Goal: Information Seeking & Learning: Learn about a topic

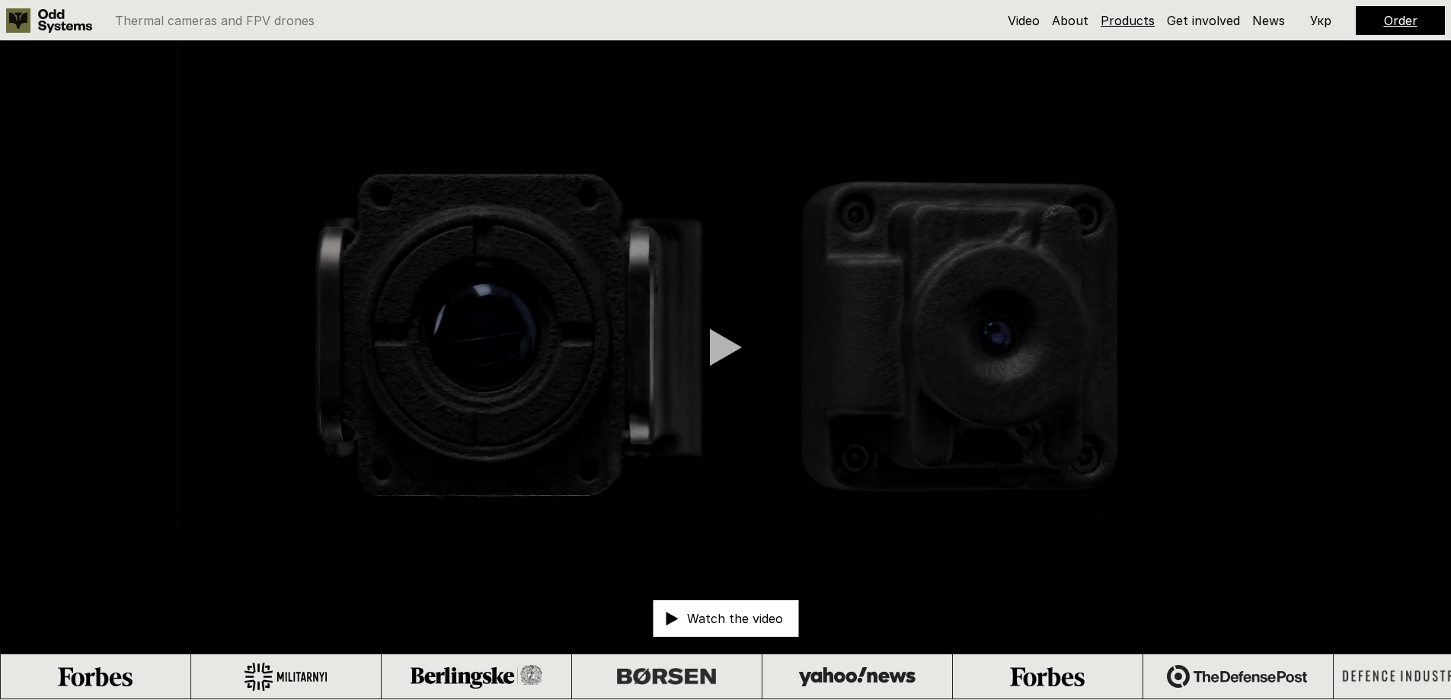
click at [1106, 24] on link "Products" at bounding box center [1128, 20] width 54 height 15
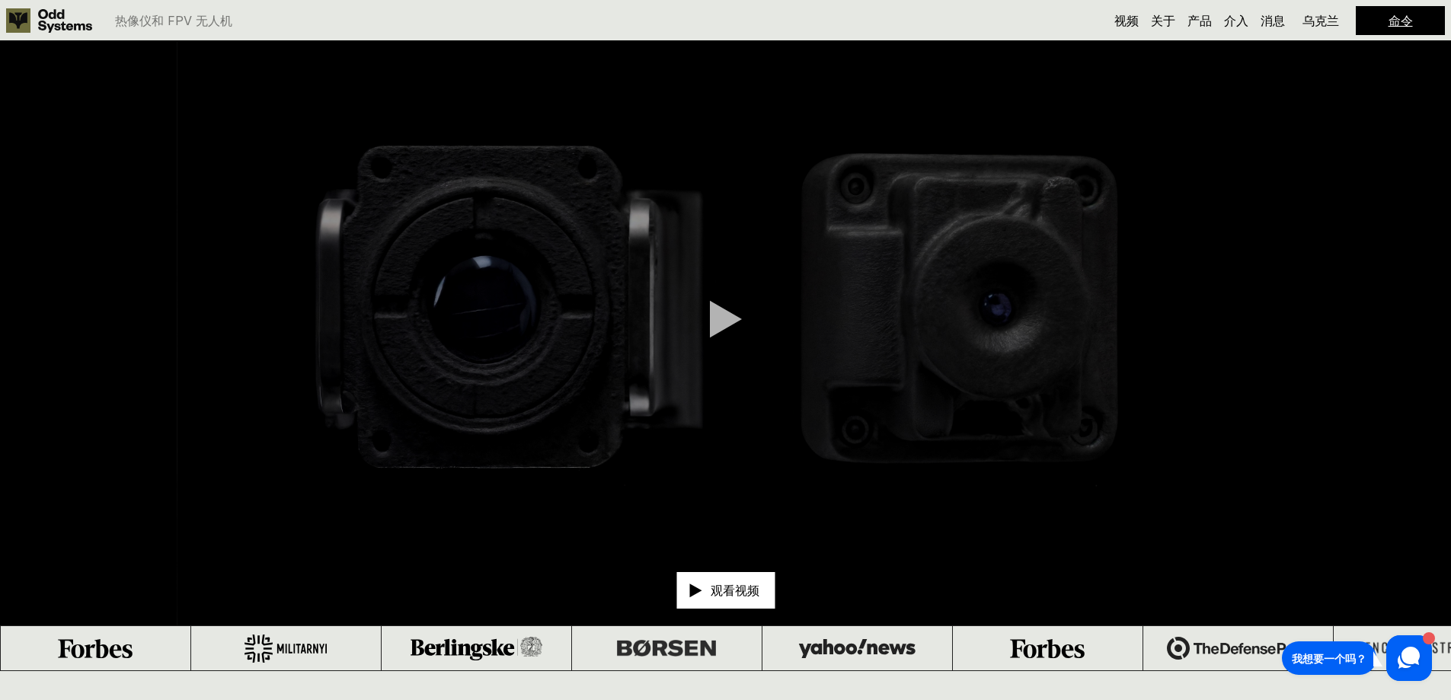
scroll to position [181, 0]
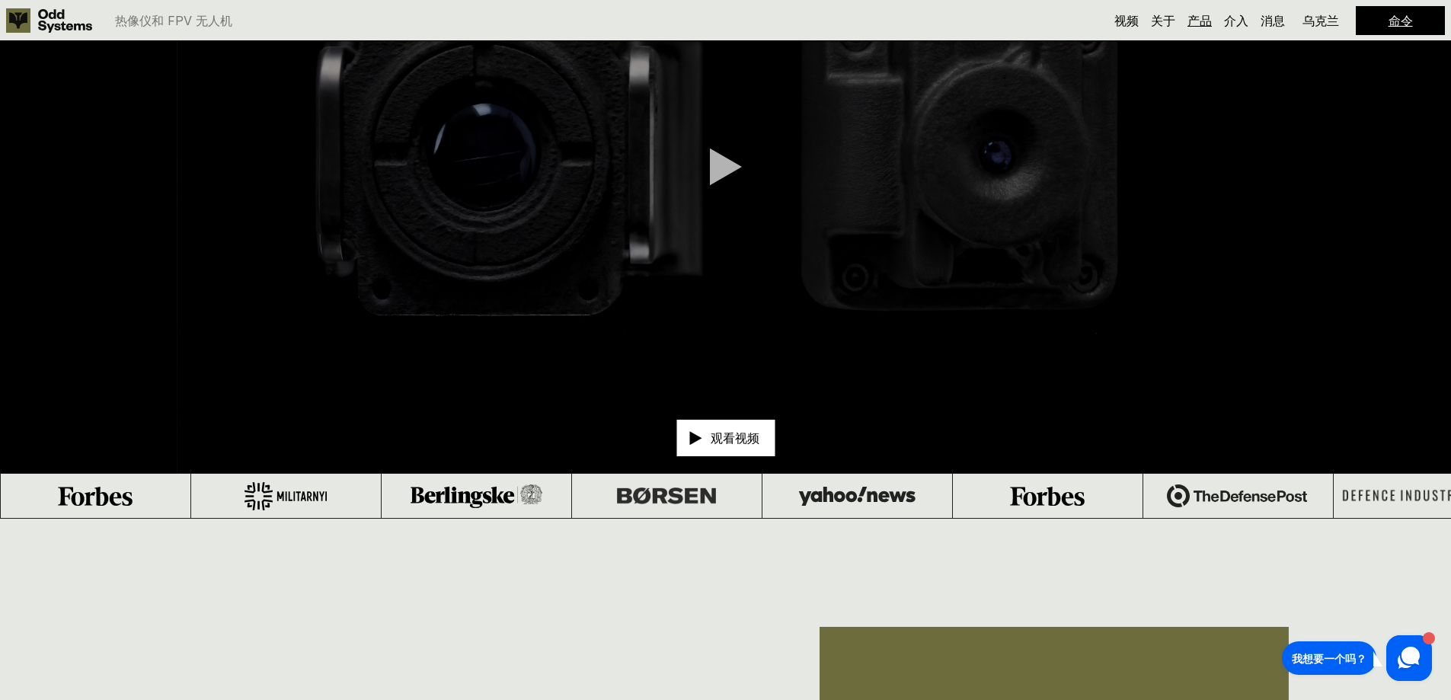
click at [1203, 20] on font "产品" at bounding box center [1200, 20] width 24 height 15
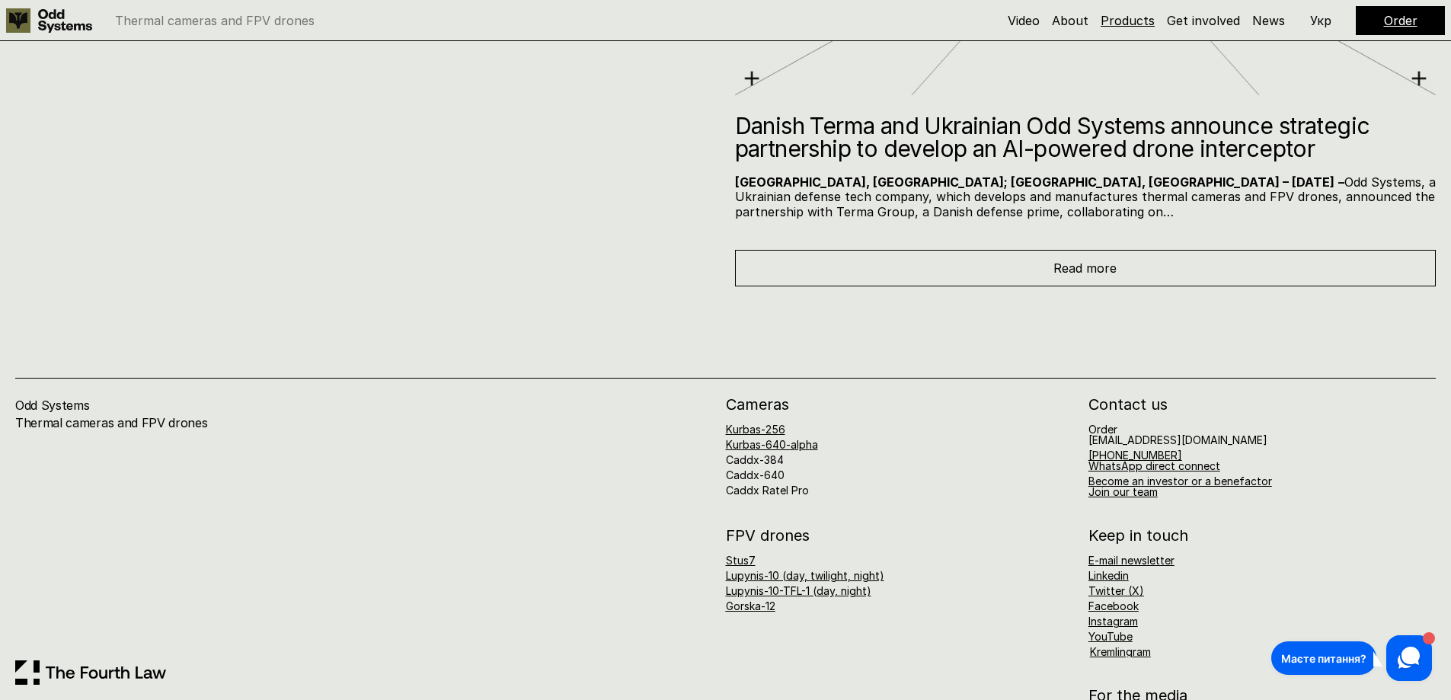
scroll to position [8338, 0]
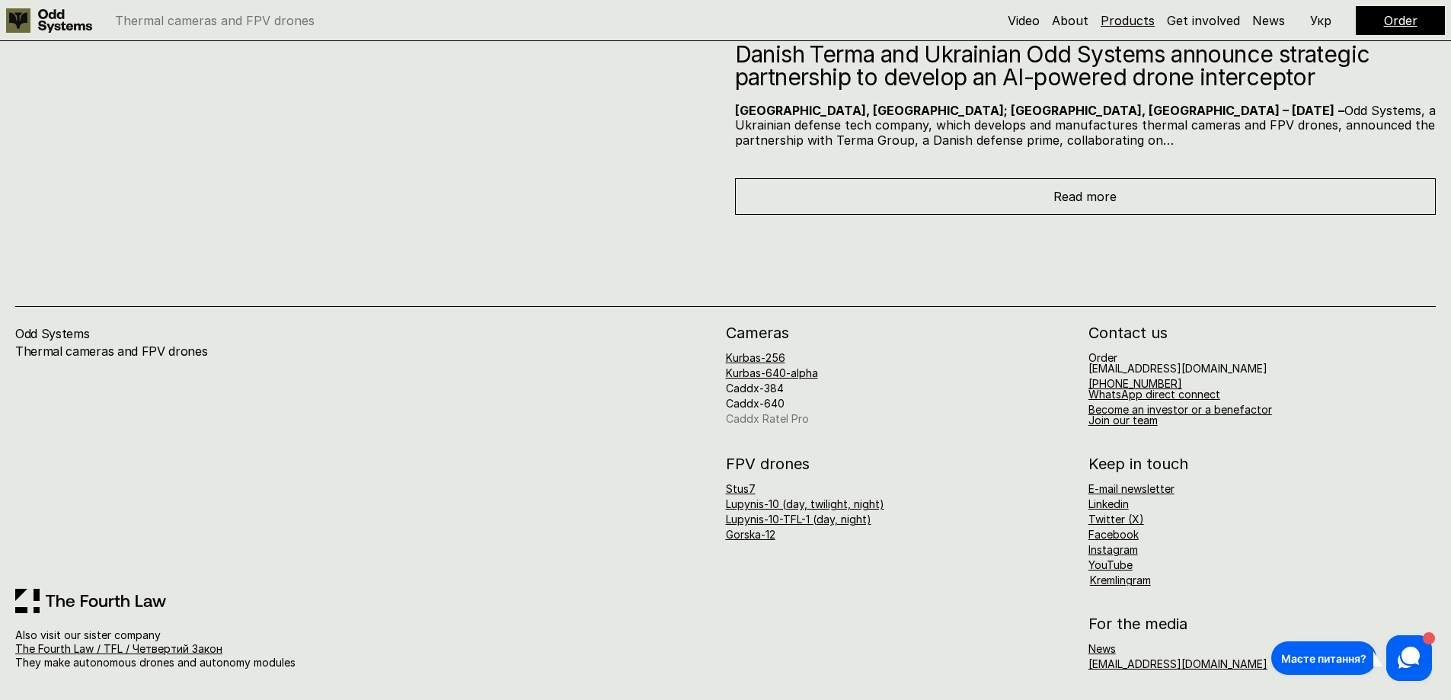
click at [801, 422] on link "Caddx Ratel Pro" at bounding box center [767, 418] width 83 height 13
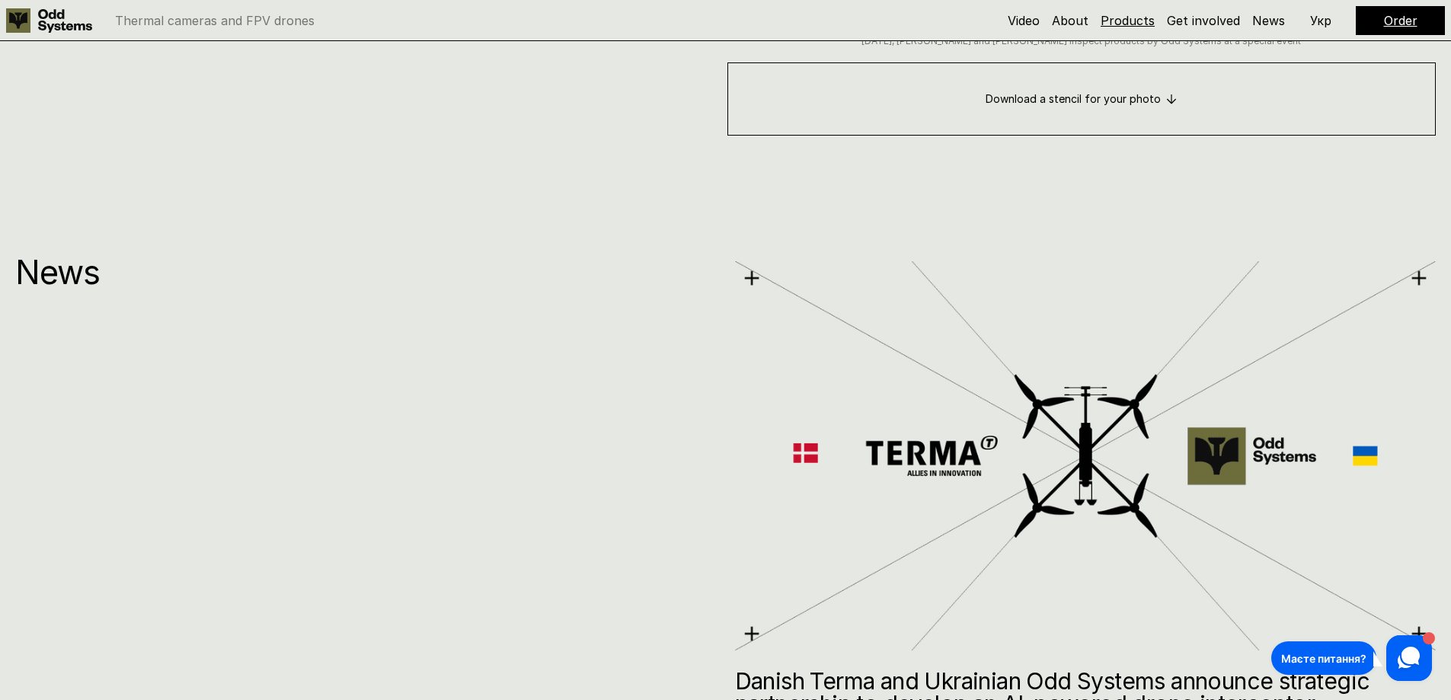
scroll to position [8338, 0]
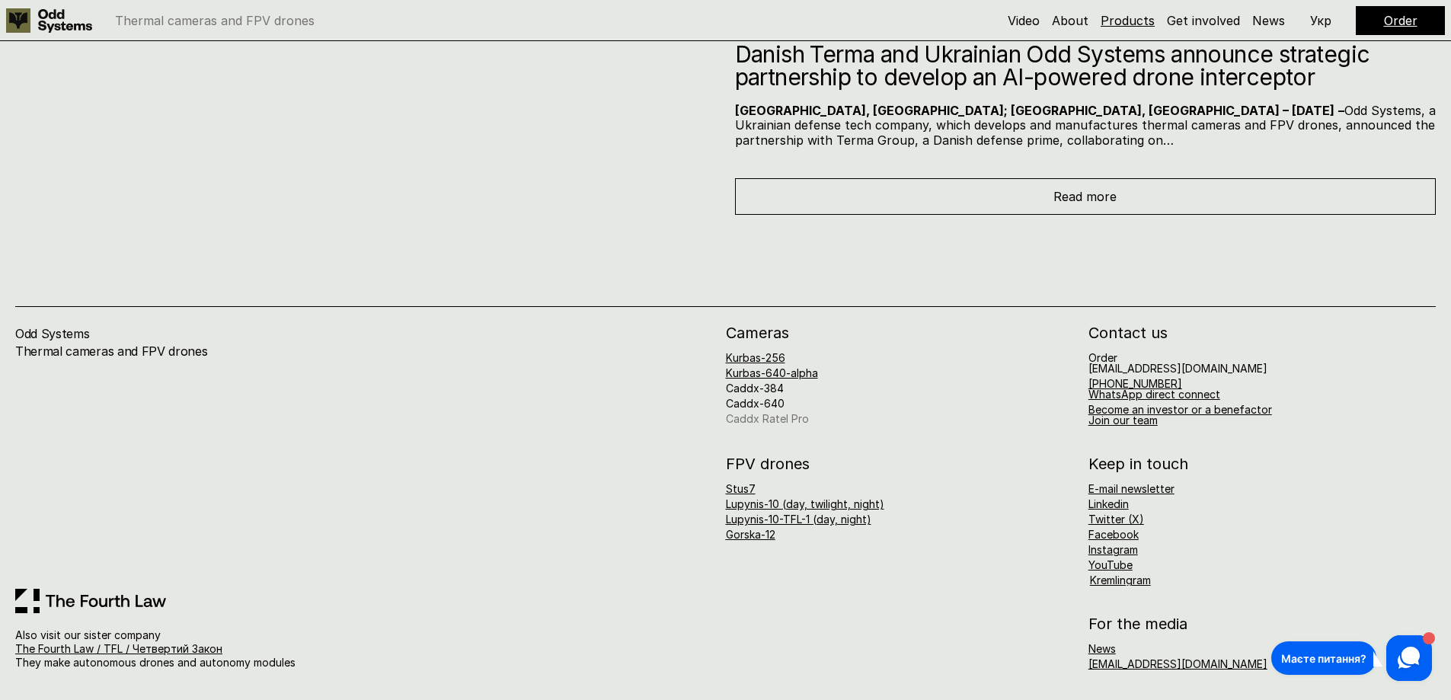
click at [792, 417] on link "Caddx Ratel Pro" at bounding box center [767, 418] width 83 height 13
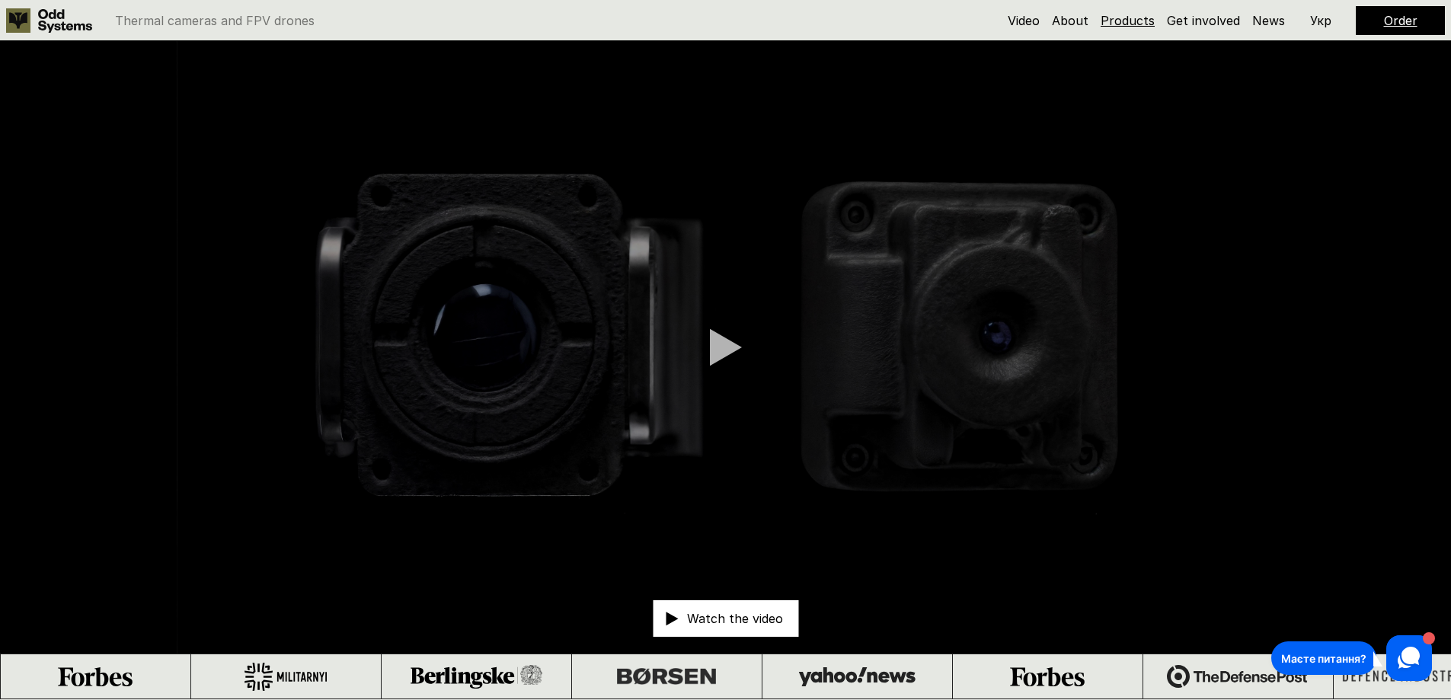
click at [730, 347] on div at bounding box center [726, 347] width 32 height 38
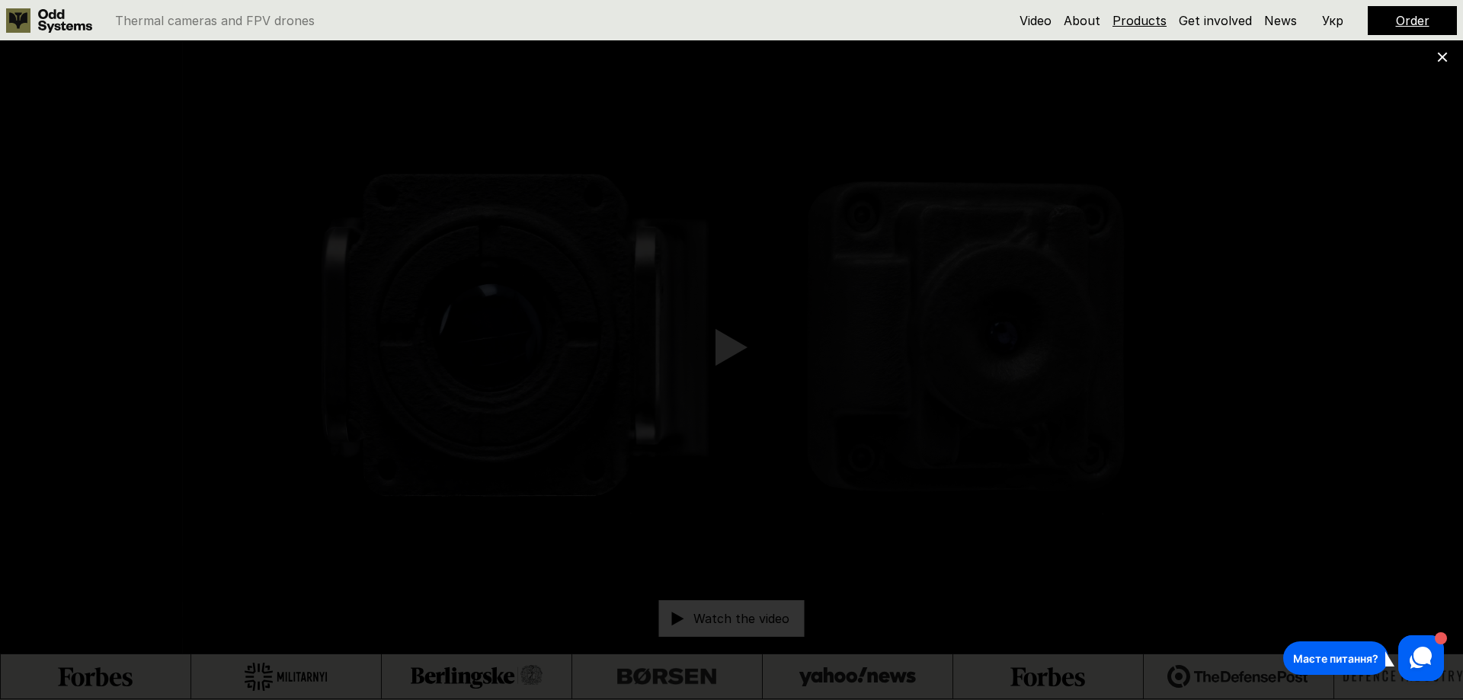
click at [1443, 59] on icon at bounding box center [1442, 57] width 11 height 11
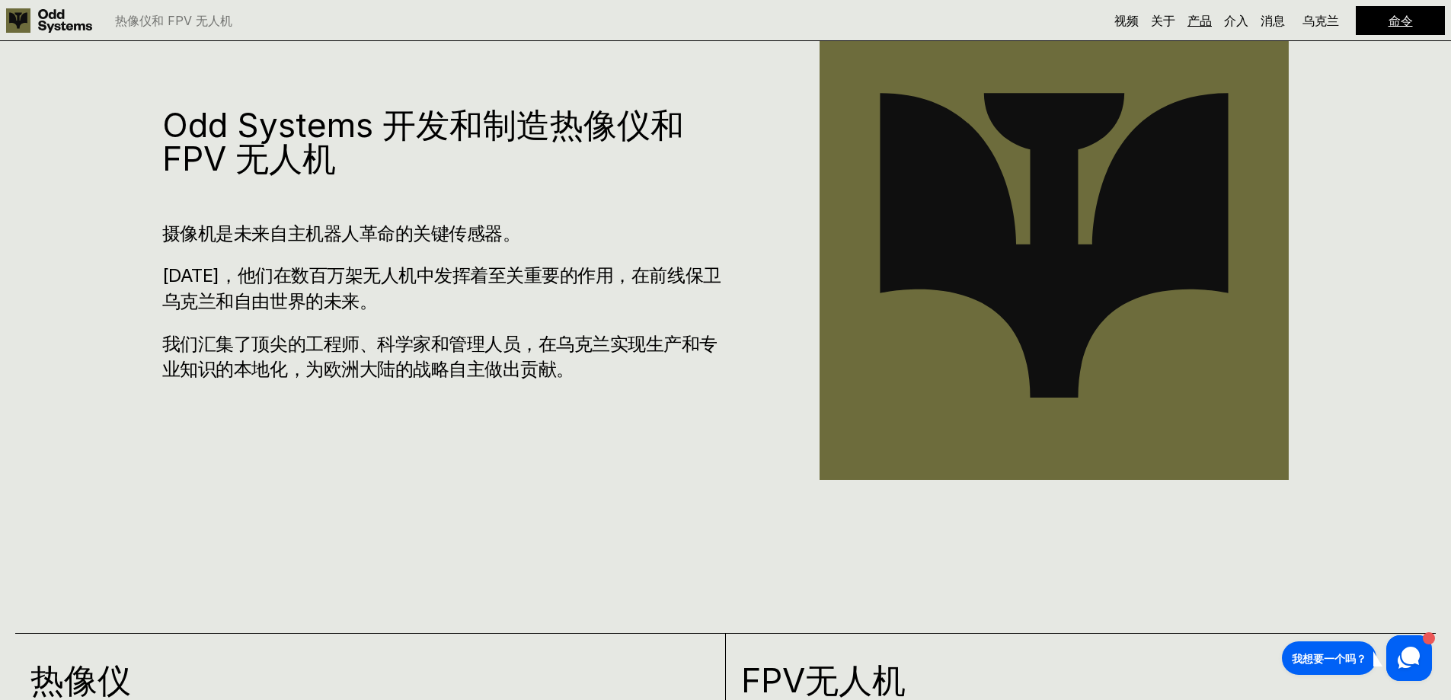
scroll to position [1101, 0]
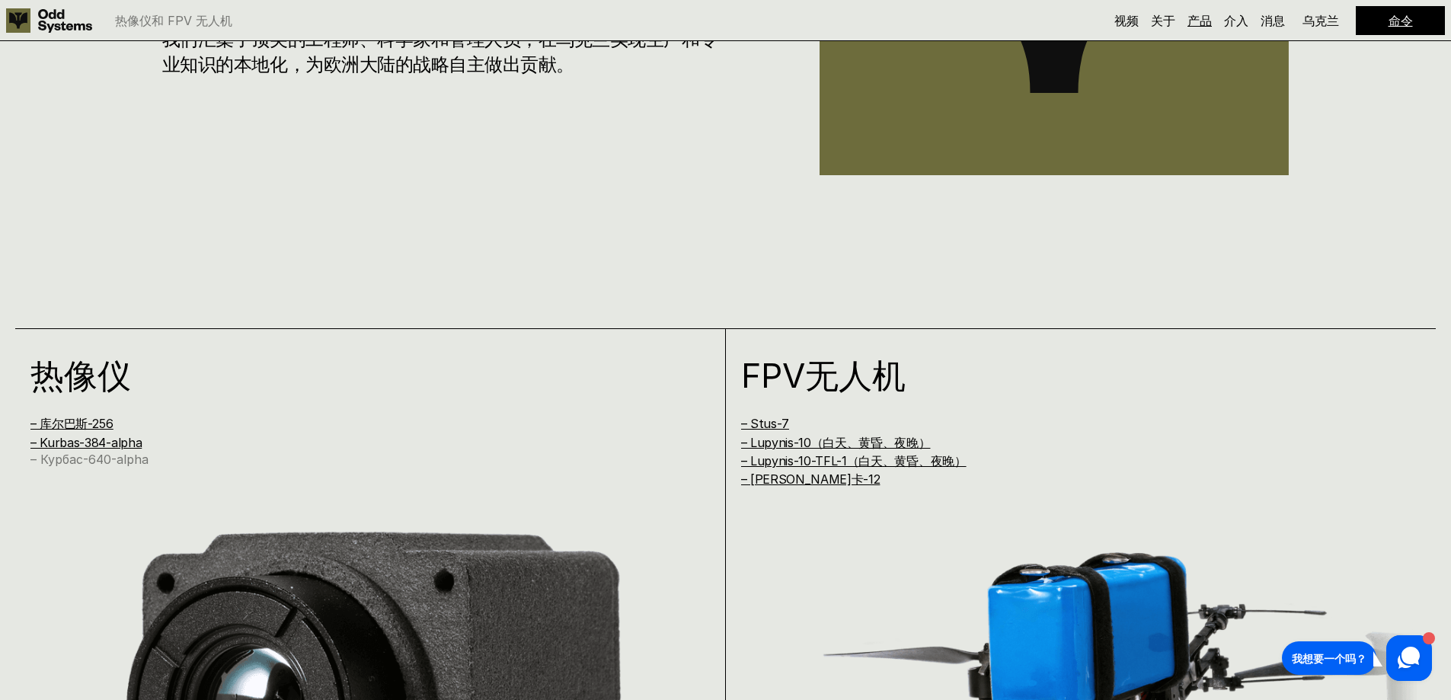
click at [140, 460] on font "– Курбас-640-alpha" at bounding box center [89, 459] width 118 height 15
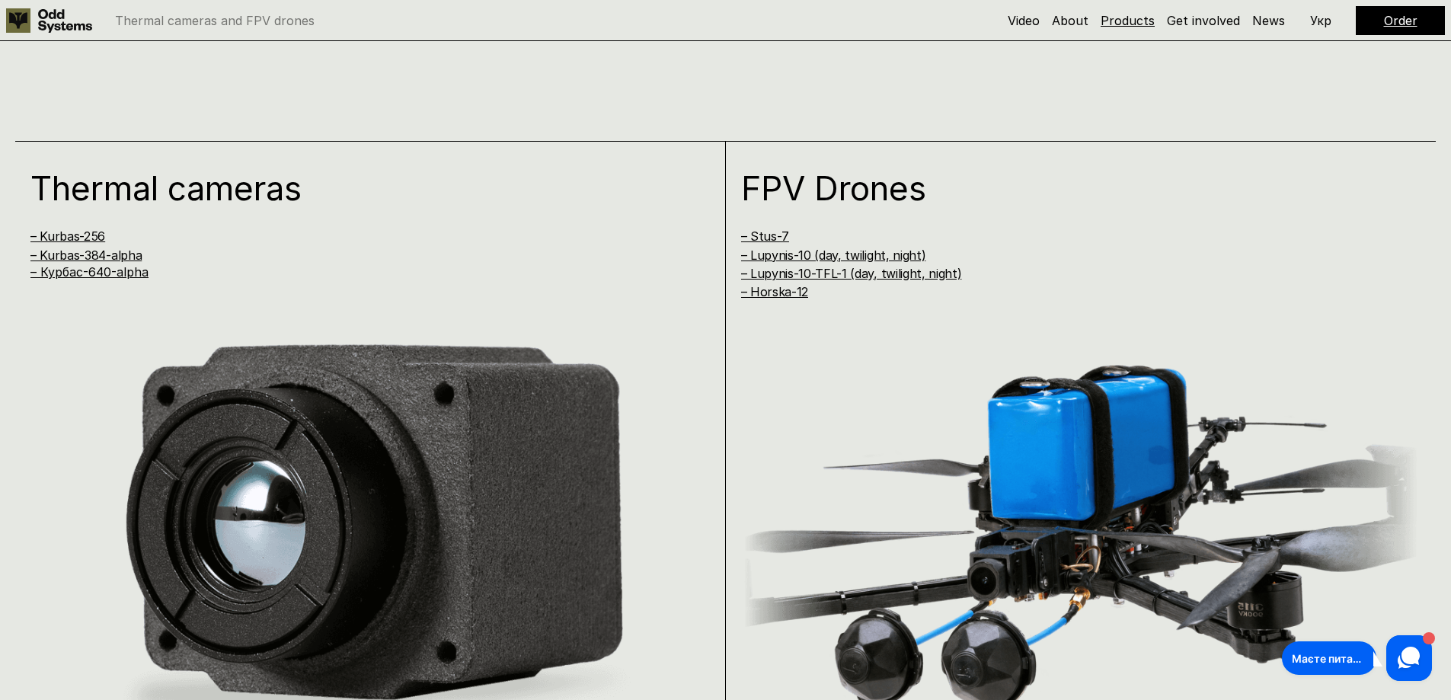
scroll to position [1295, 0]
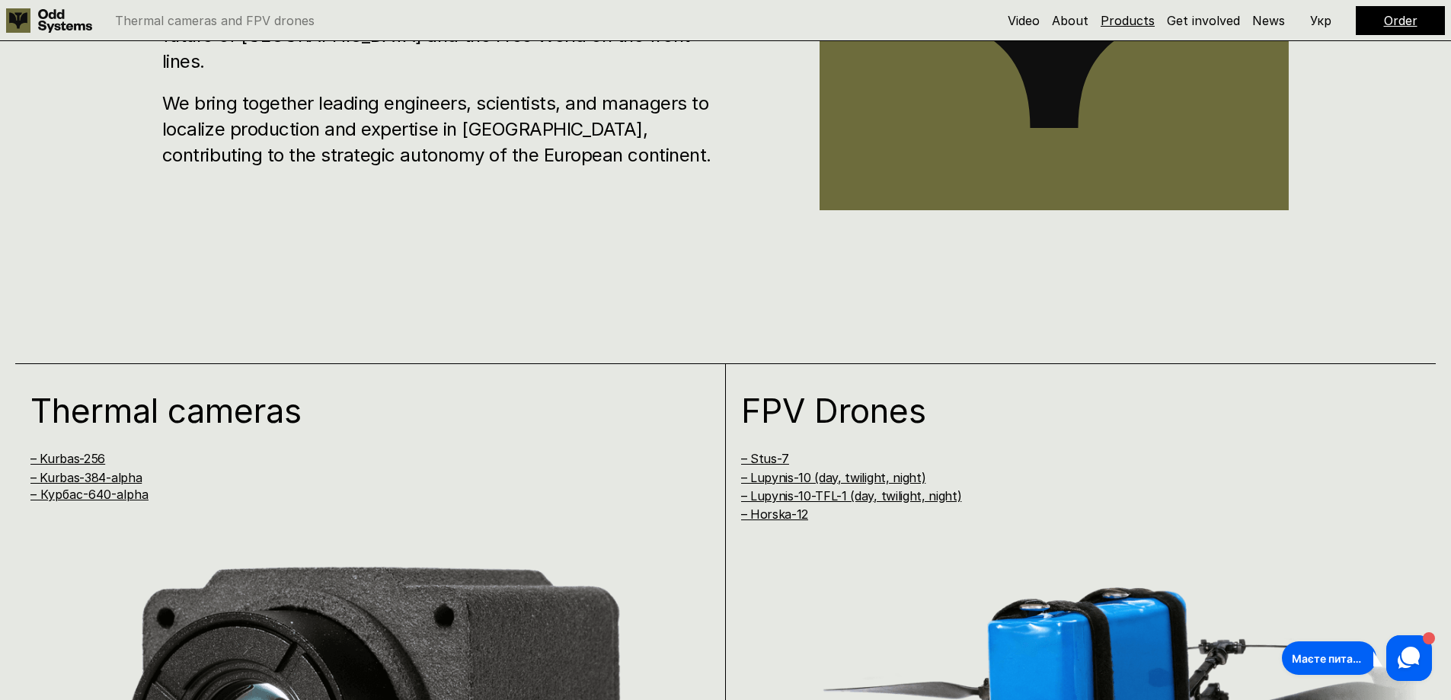
click at [1141, 18] on link "Products" at bounding box center [1128, 20] width 54 height 15
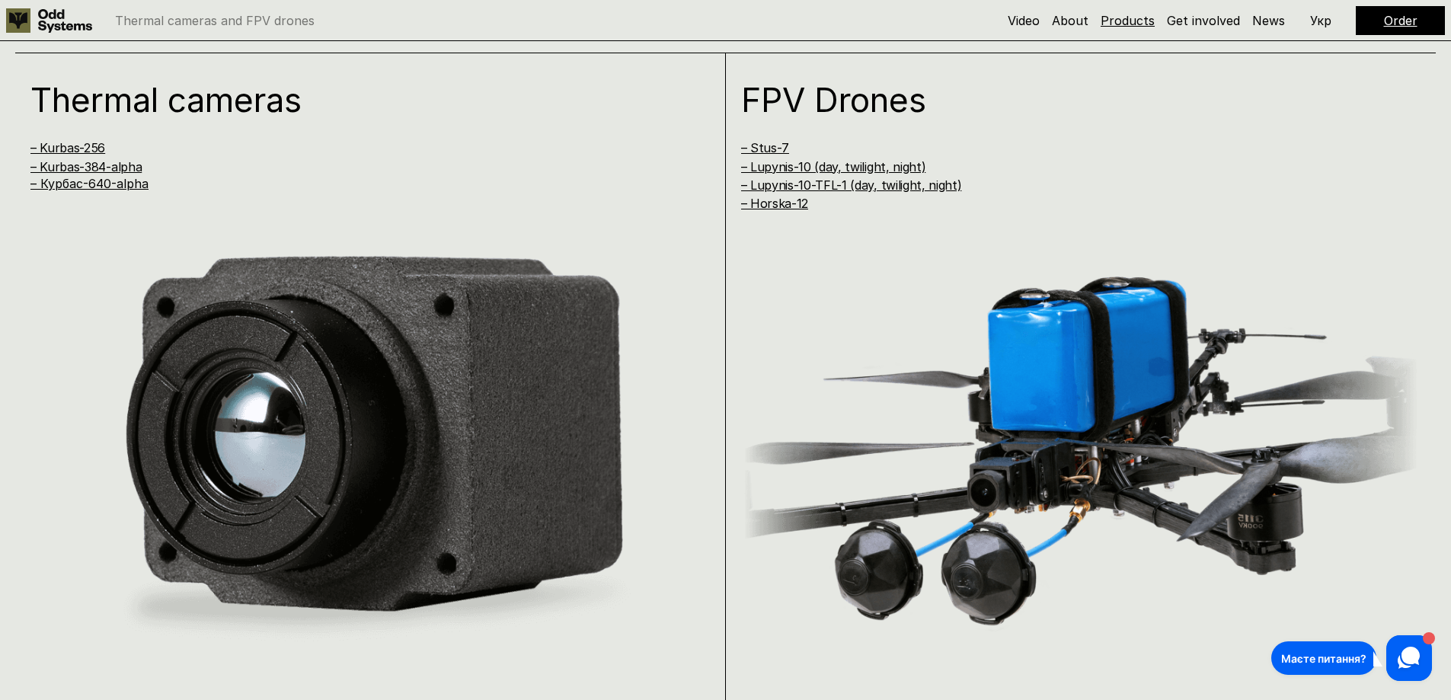
scroll to position [1399, 0]
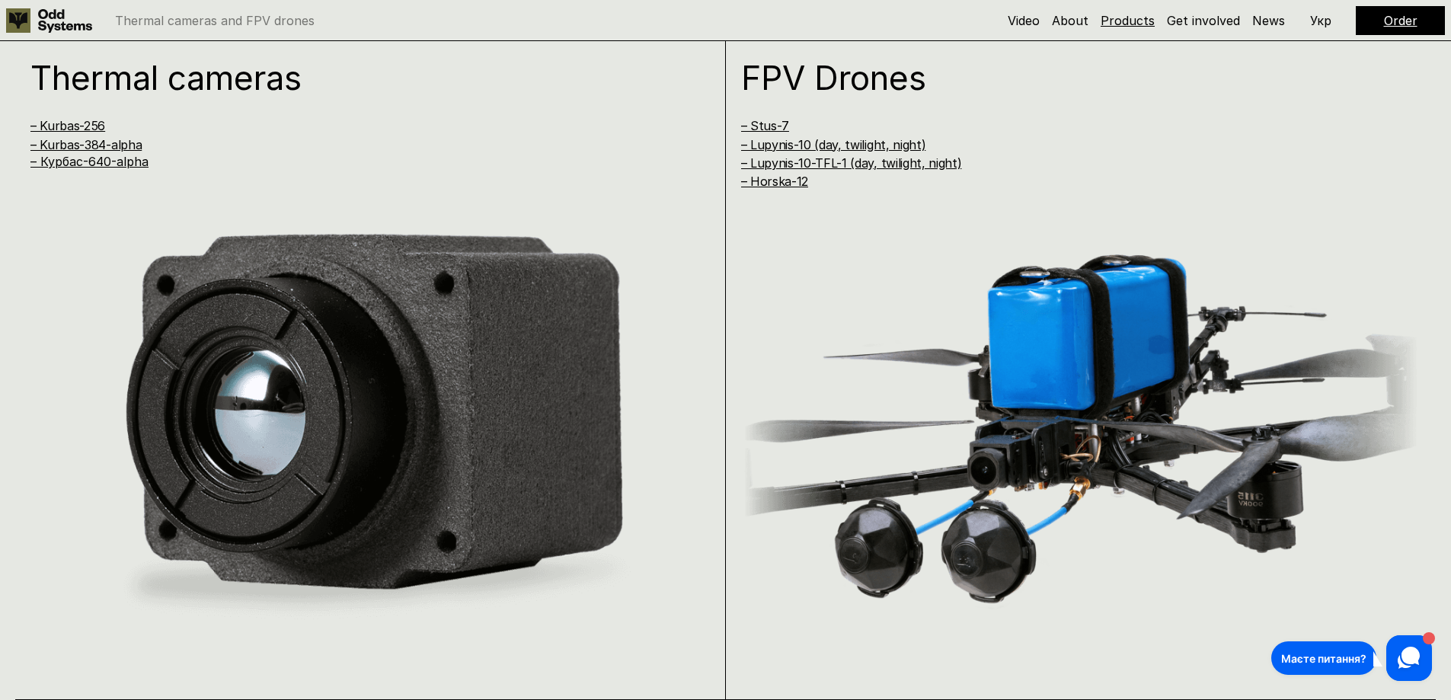
click at [1141, 18] on link "Products" at bounding box center [1128, 20] width 54 height 15
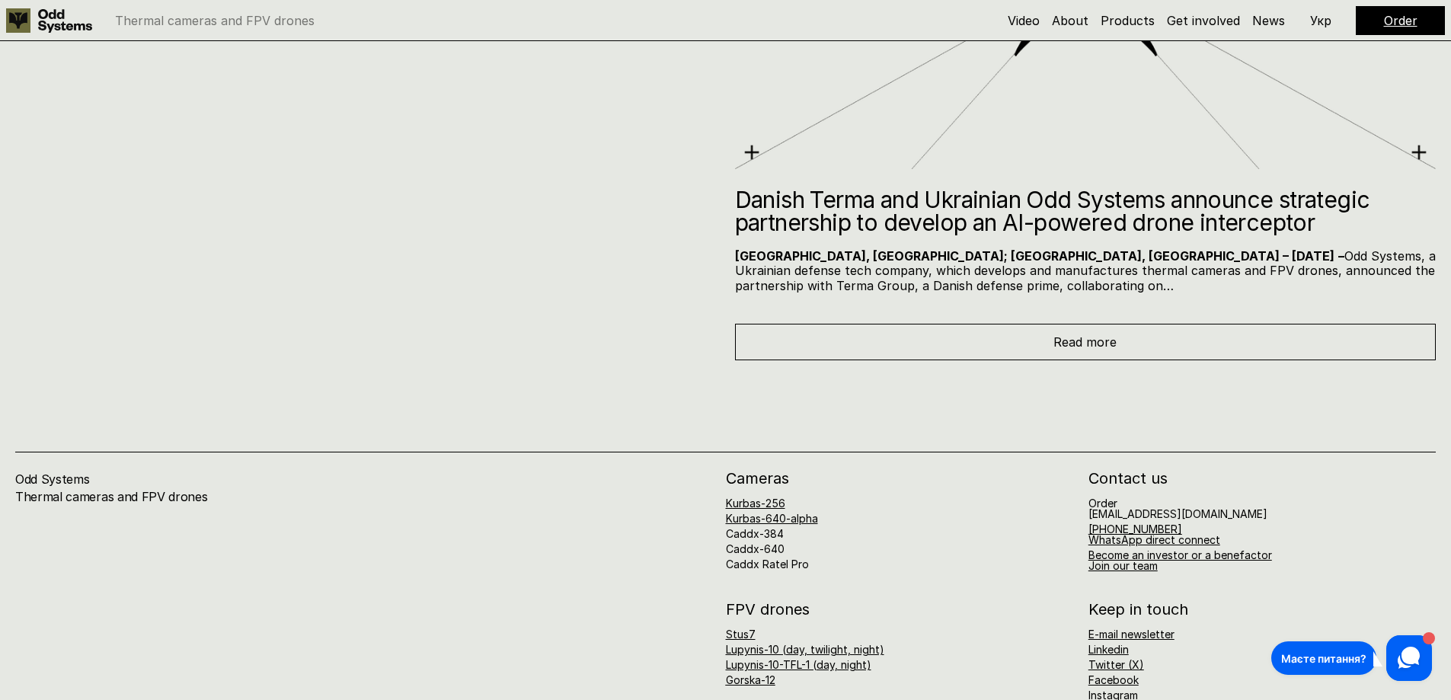
scroll to position [8338, 0]
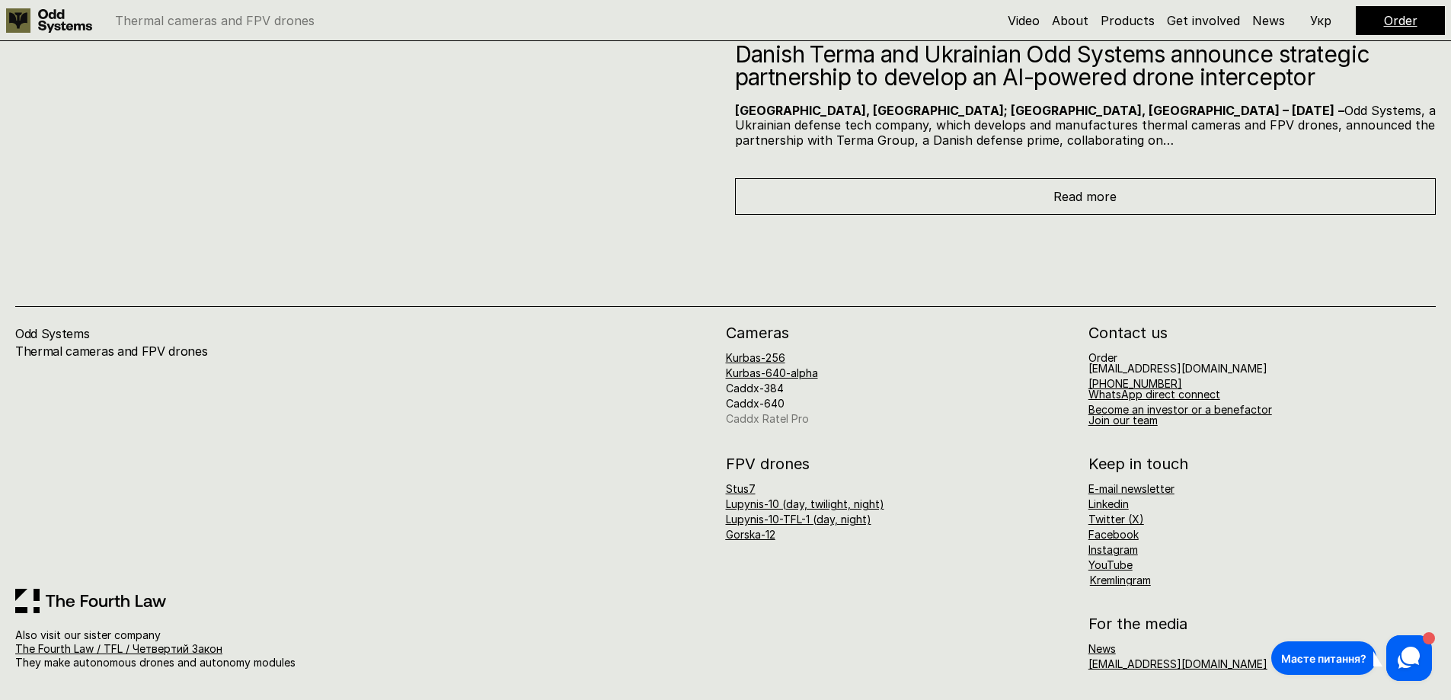
click at [801, 417] on link "Caddx Ratel Pro" at bounding box center [767, 418] width 83 height 13
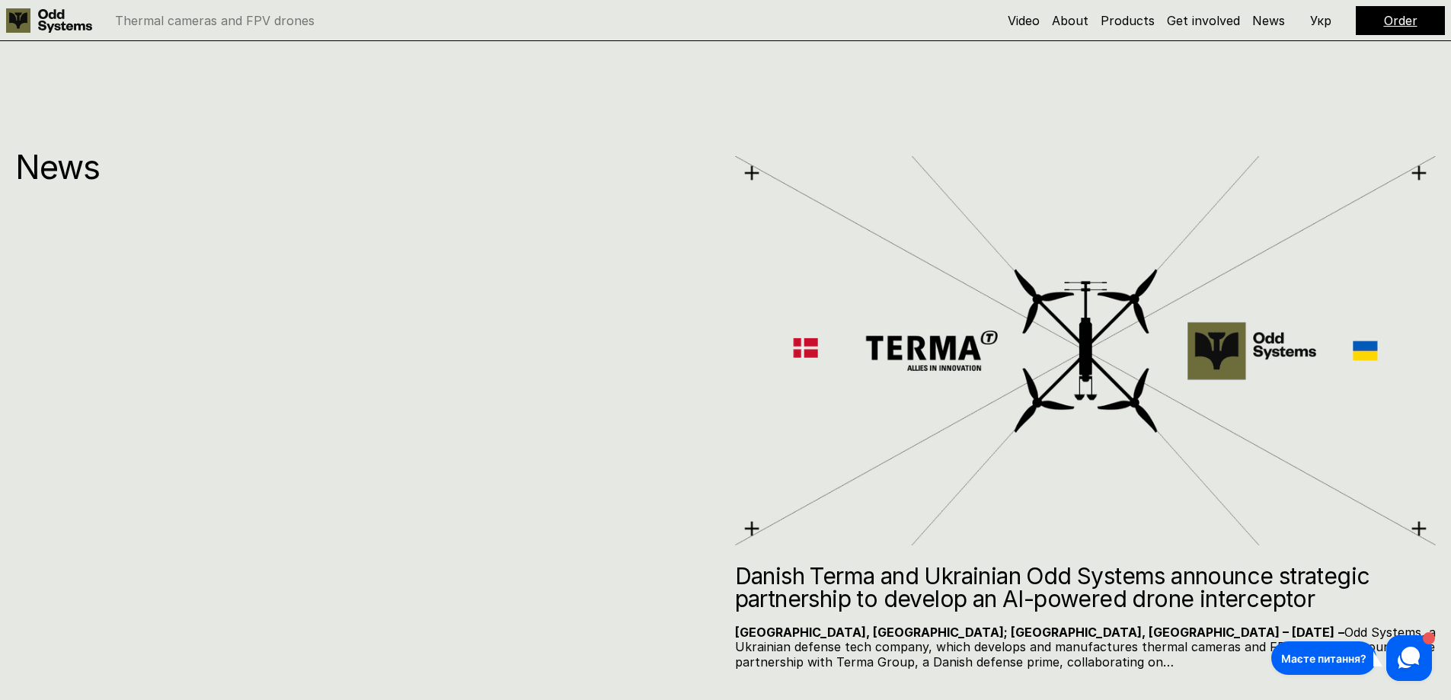
scroll to position [8338, 0]
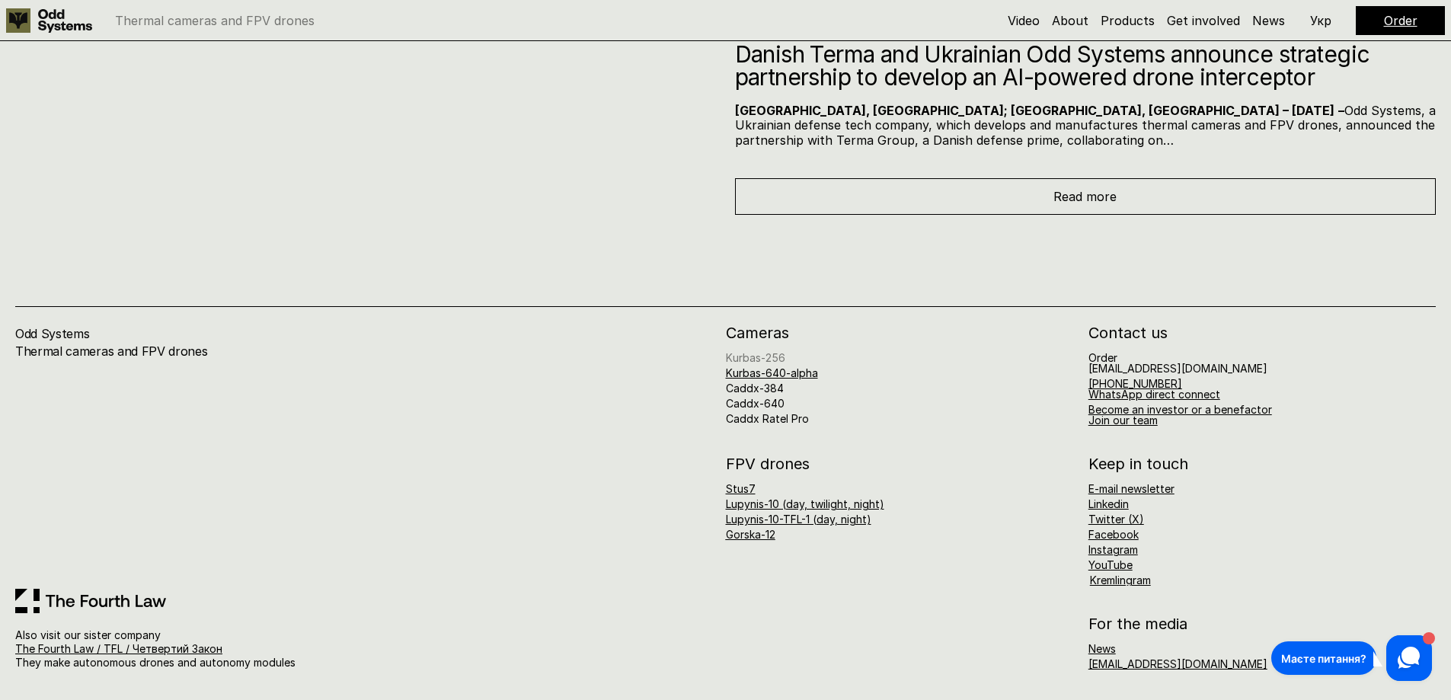
click at [771, 353] on link "Kurbas-256" at bounding box center [755, 357] width 59 height 13
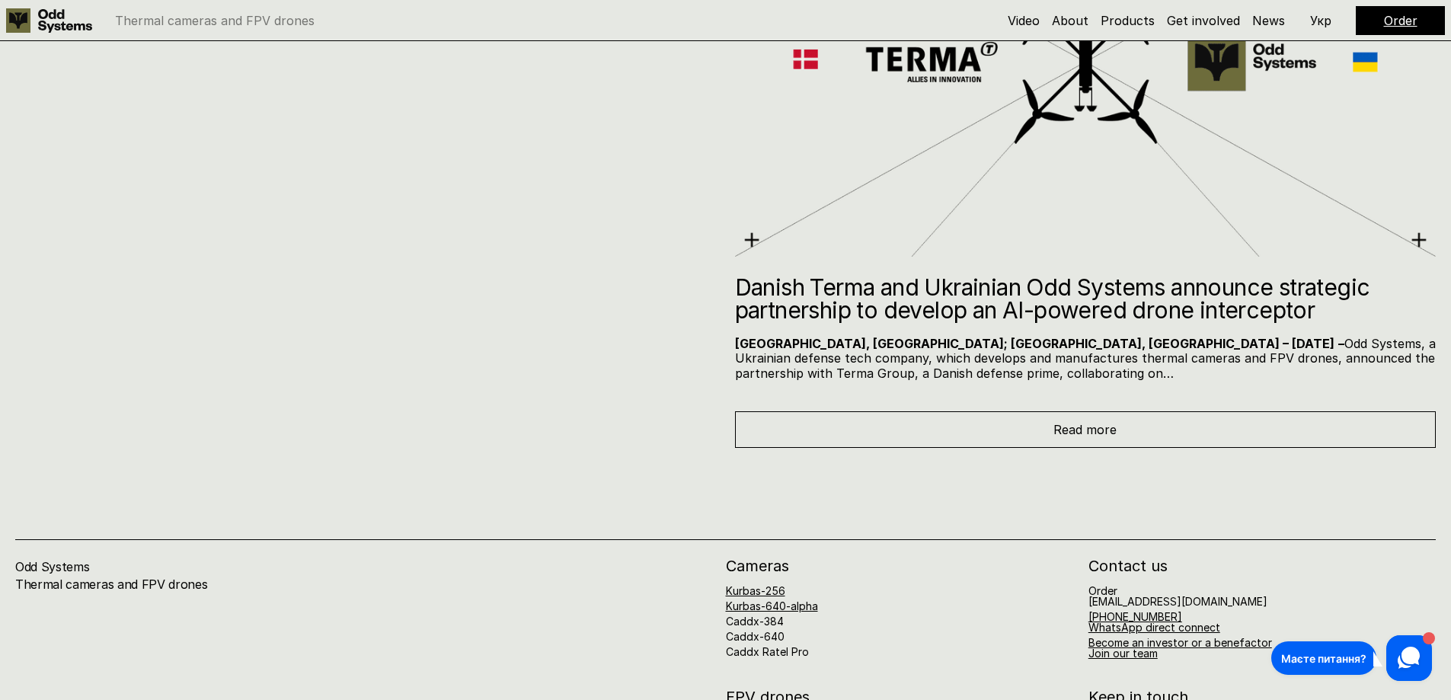
scroll to position [8338, 0]
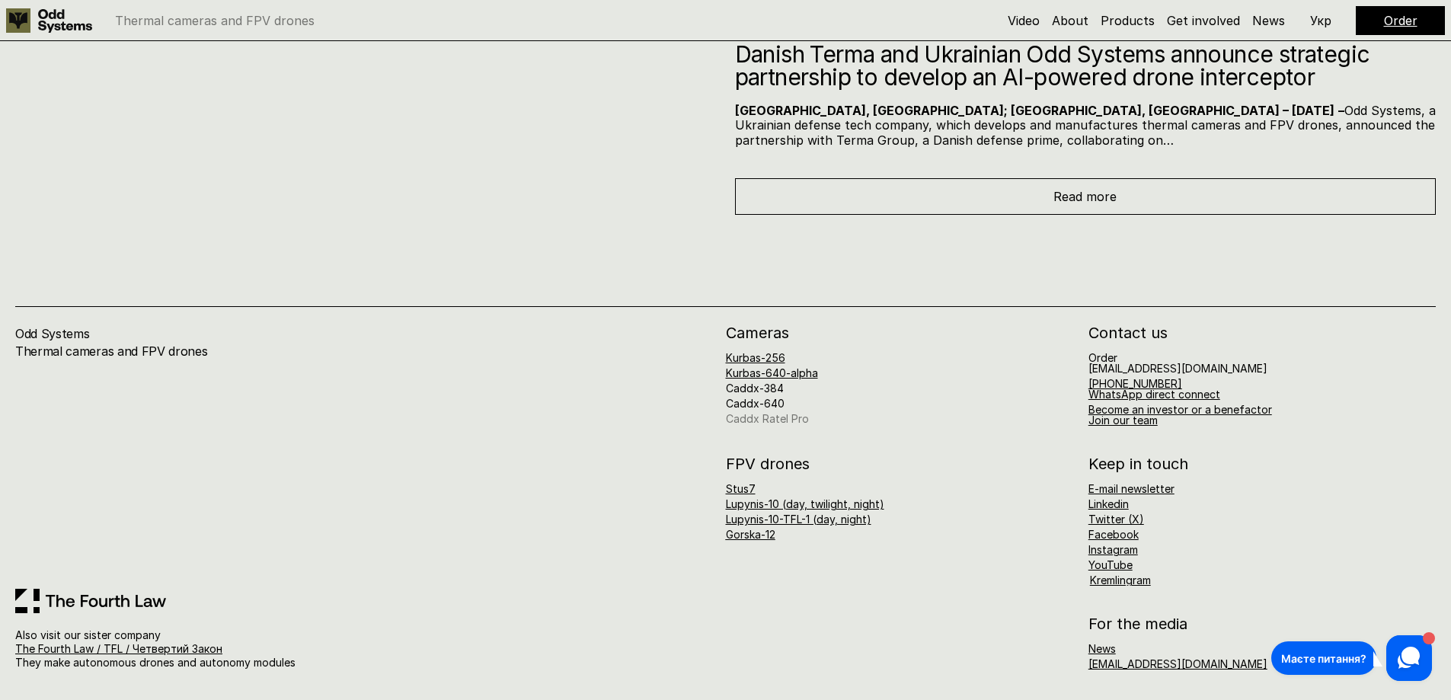
click at [769, 420] on link "Caddx Ratel Pro" at bounding box center [767, 418] width 83 height 13
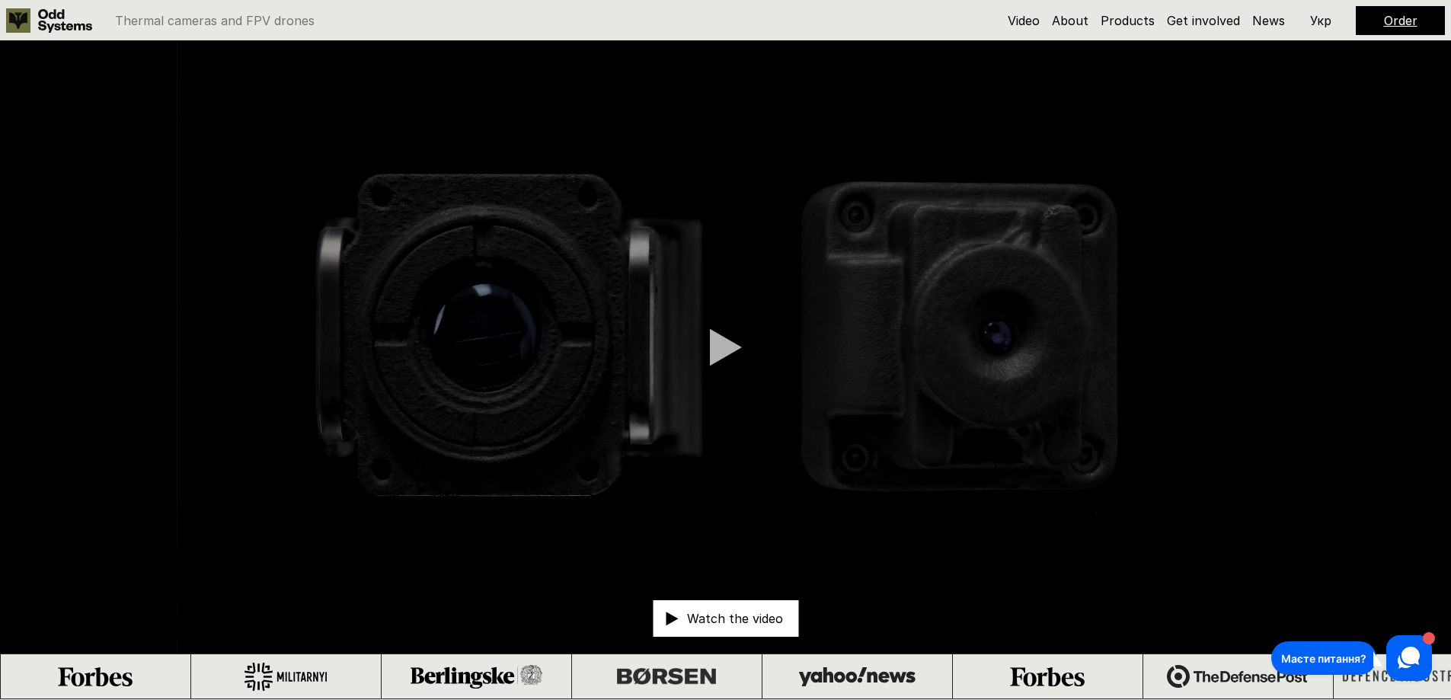
click at [722, 351] on div at bounding box center [726, 347] width 32 height 38
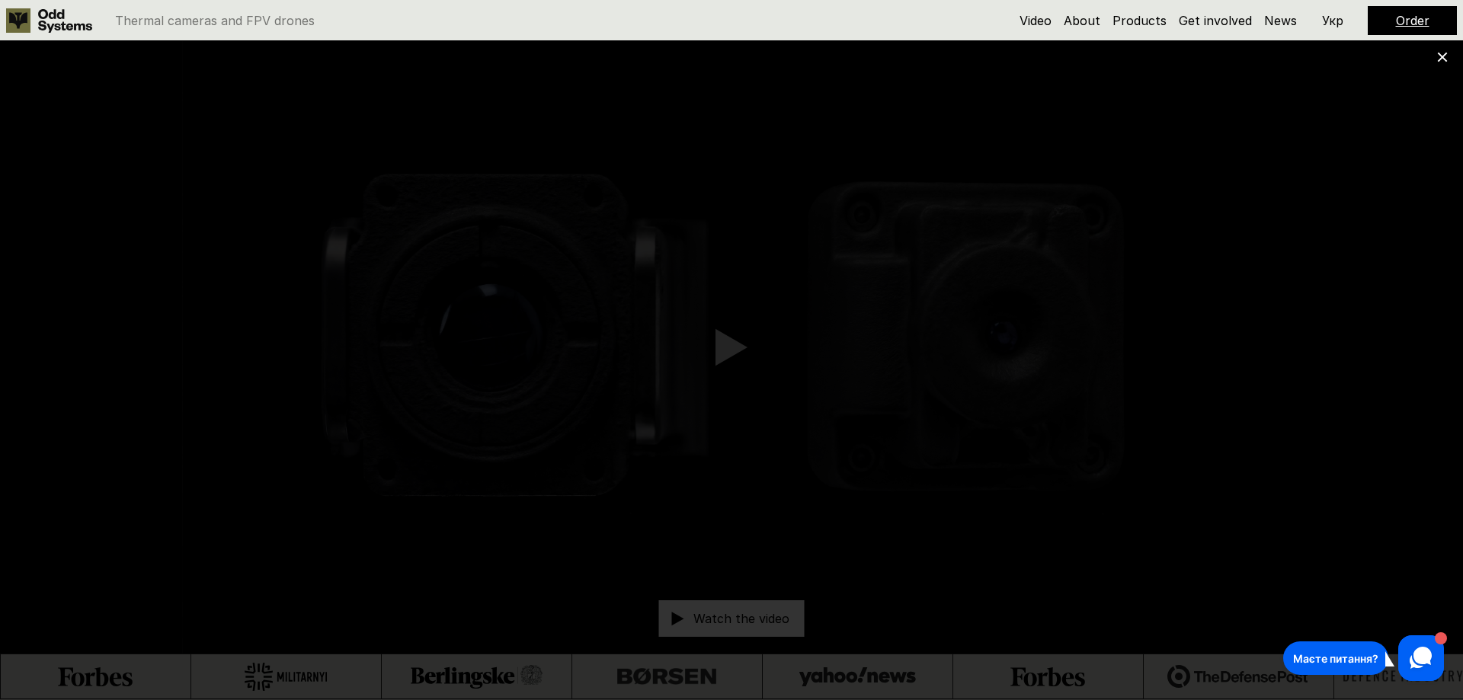
click at [1442, 53] on icon at bounding box center [1442, 57] width 11 height 11
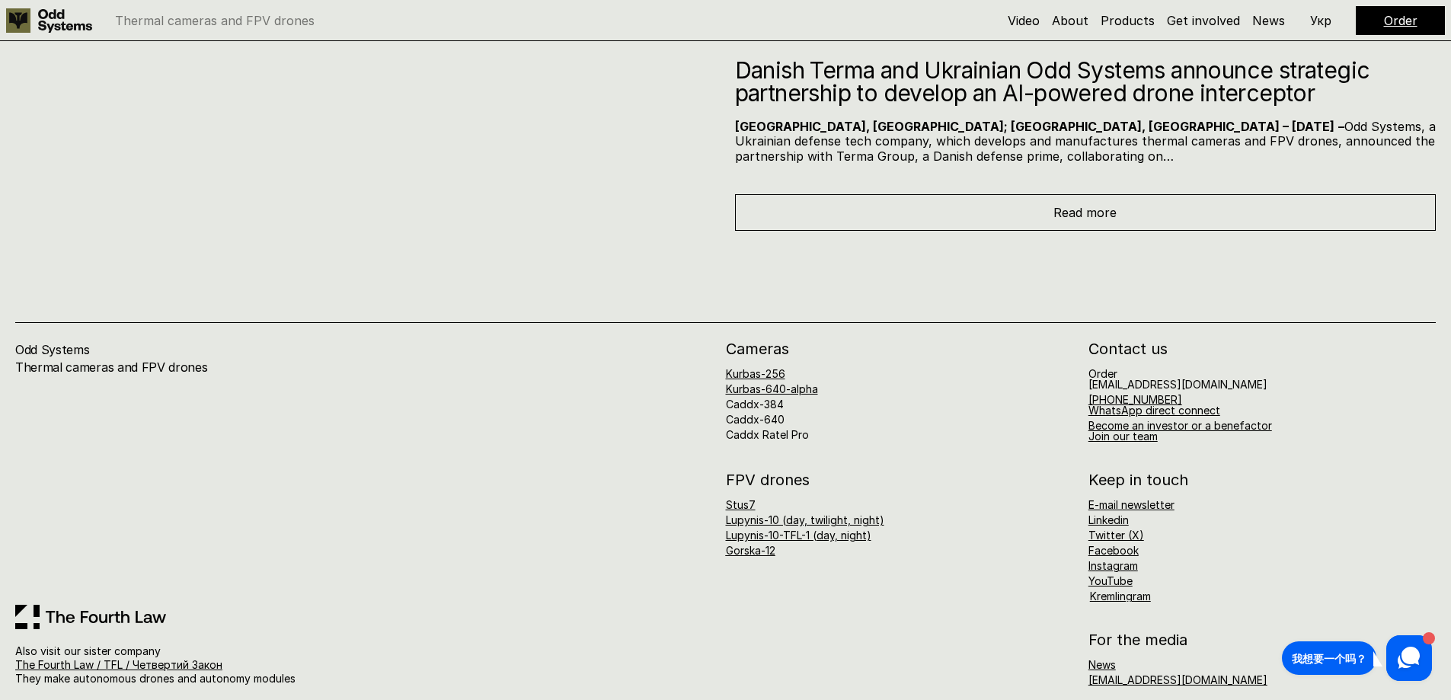
scroll to position [8338, 0]
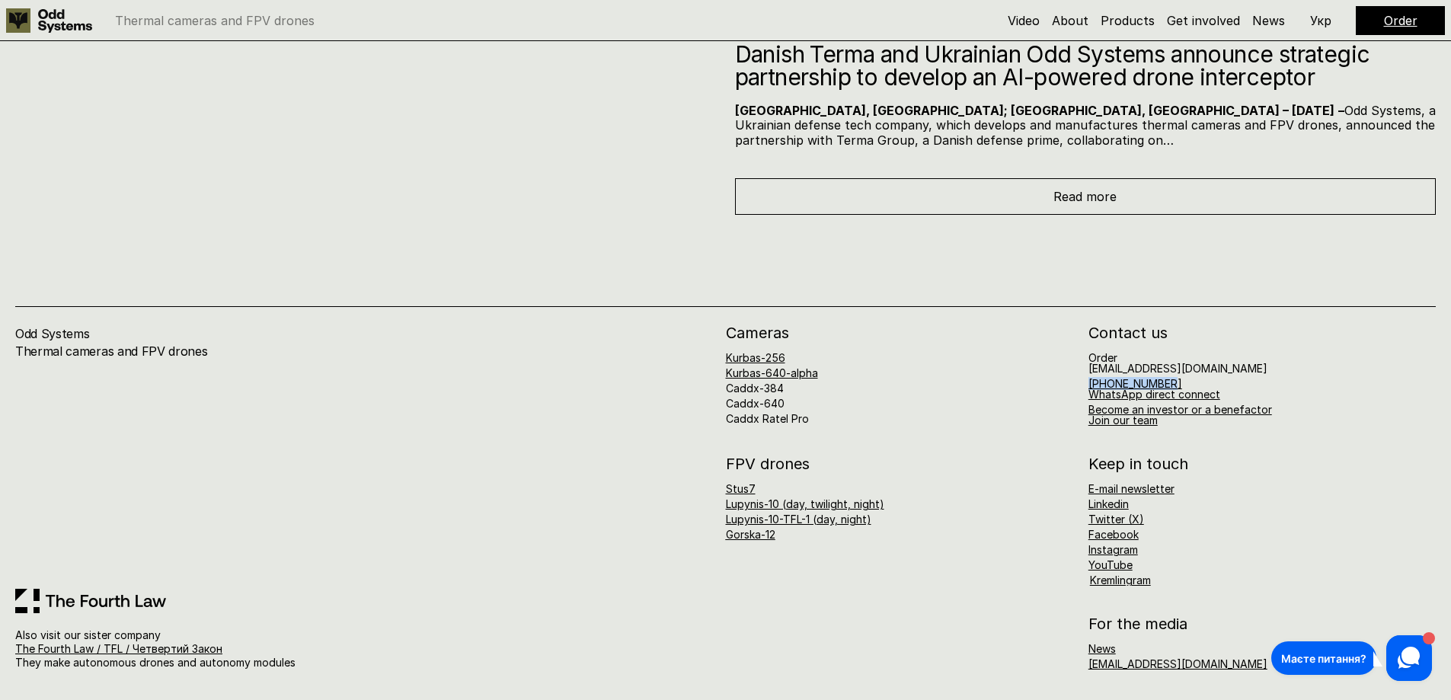
drag, startPoint x: 1202, startPoint y: 384, endPoint x: 1084, endPoint y: 379, distance: 118.2
click at [1084, 379] on div "Cameras Kurbas-256 Kurbas-640-alpha Caddx-384 Caddx-640 Caddx Ratel Pro Contact…" at bounding box center [1081, 375] width 711 height 101
copy link "[PHONE_NUMBER]"
click at [1018, 414] on div "Kurbas-256 Kurbas-640-alpha Caddx-384 Caddx-640 Caddx Ratel Pro" at bounding box center [899, 389] width 347 height 72
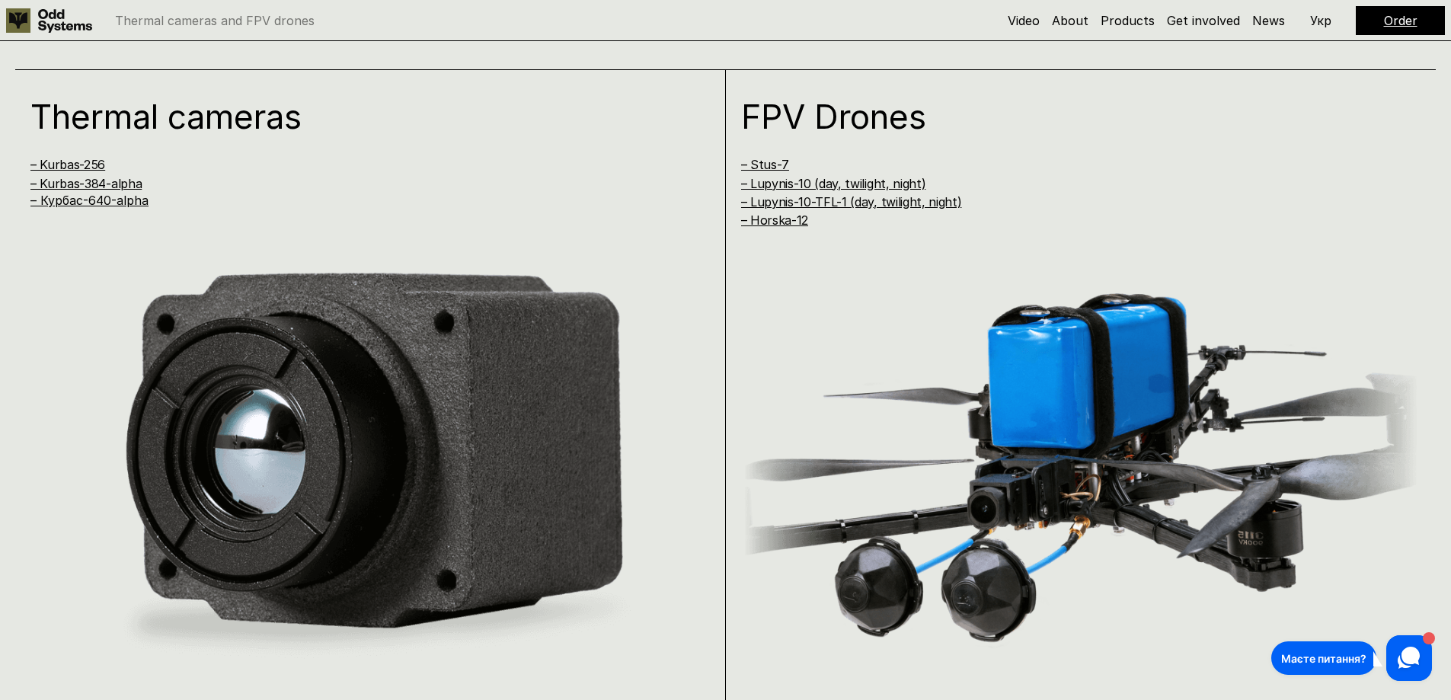
scroll to position [1402, 0]
